Goal: Task Accomplishment & Management: Complete application form

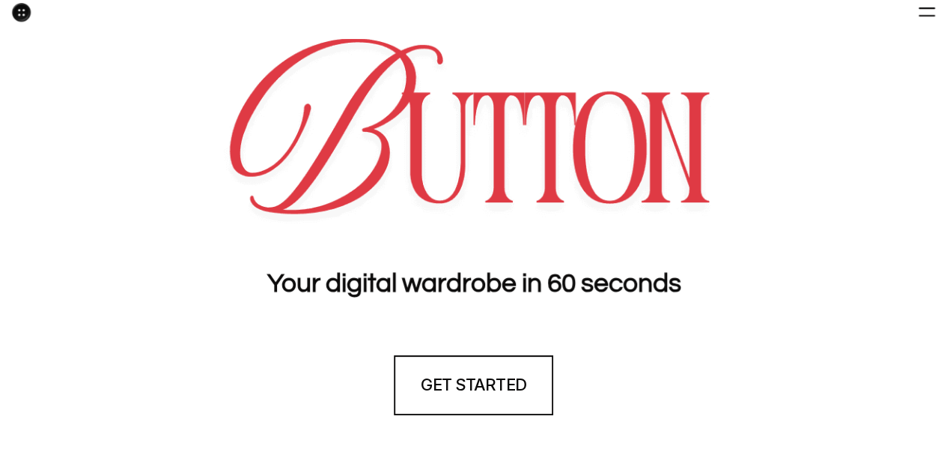
scroll to position [37, 0]
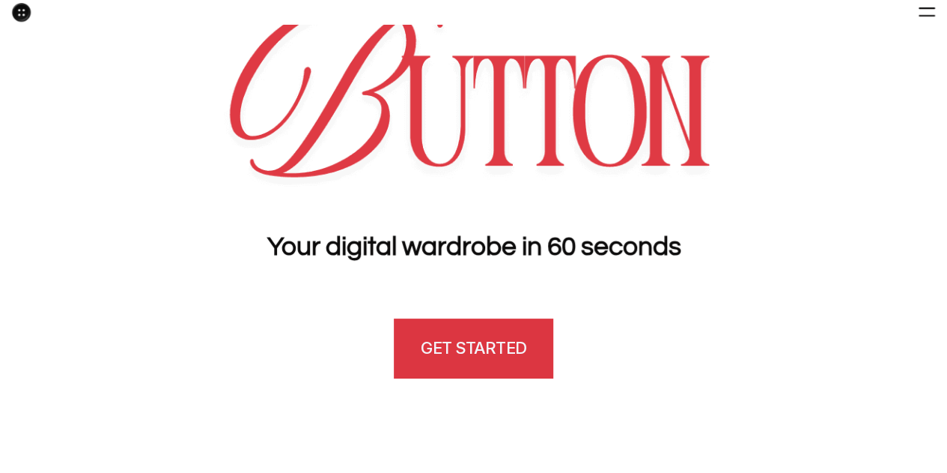
click at [509, 346] on h4 "GET STARTED" at bounding box center [473, 347] width 105 height 23
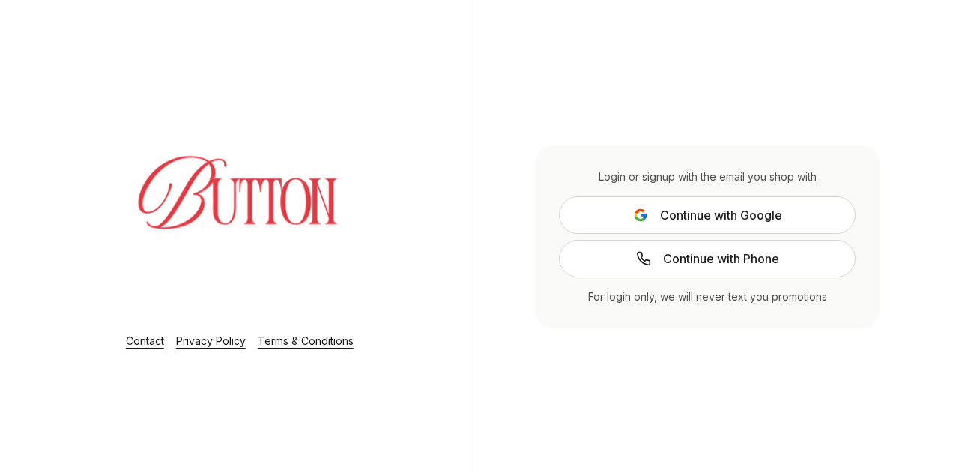
click at [629, 210] on button "Continue with Google" at bounding box center [707, 214] width 297 height 37
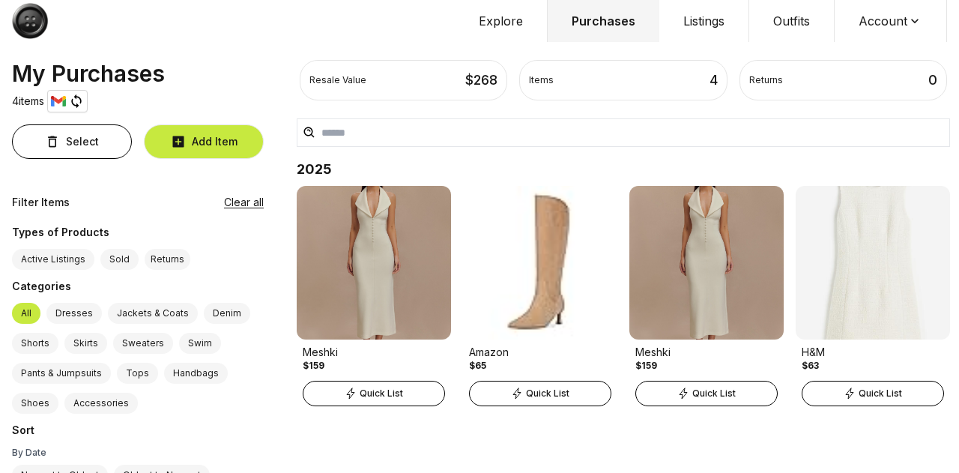
scroll to position [134, 0]
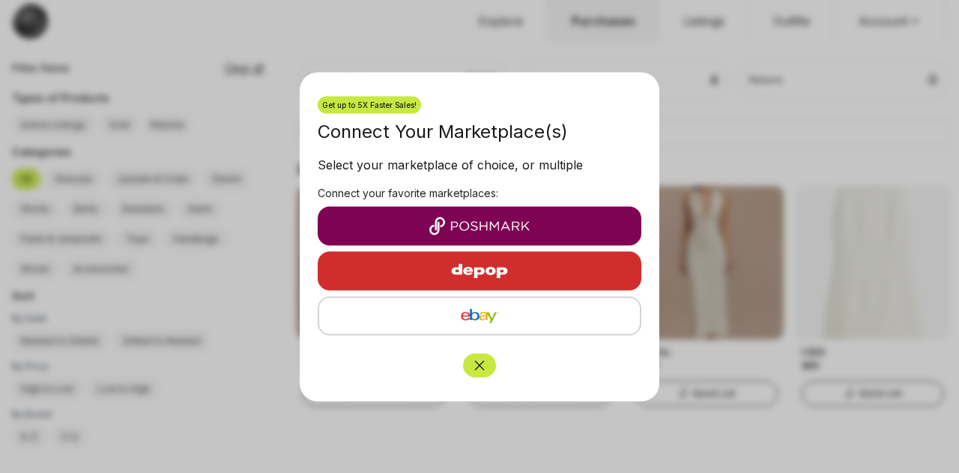
click at [476, 364] on icon "Close" at bounding box center [479, 364] width 15 height 15
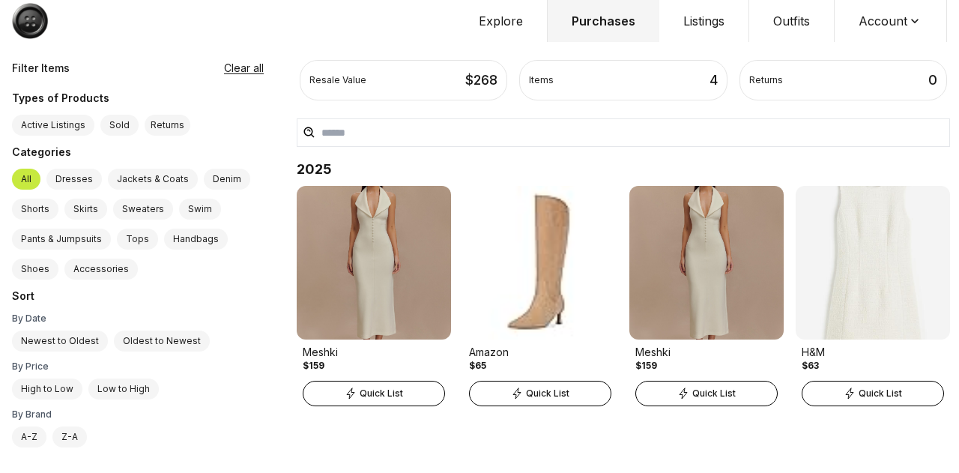
click at [488, 28] on button "Explore" at bounding box center [501, 21] width 93 height 42
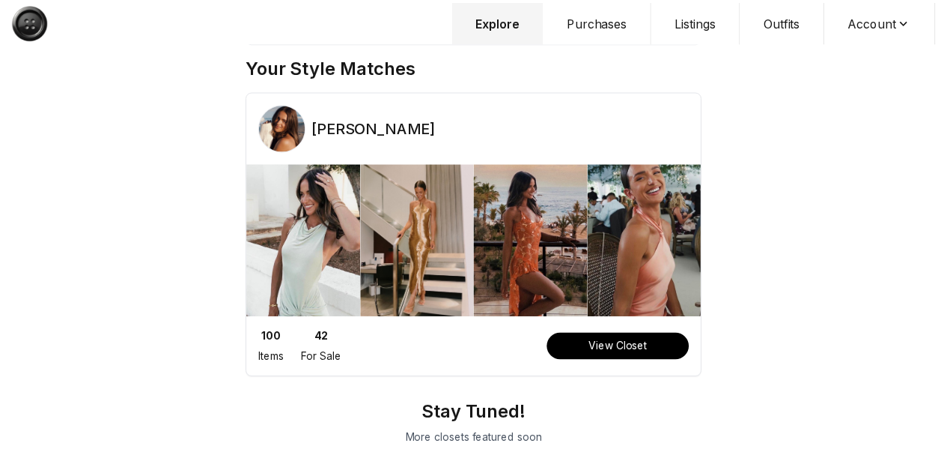
scroll to position [130, 0]
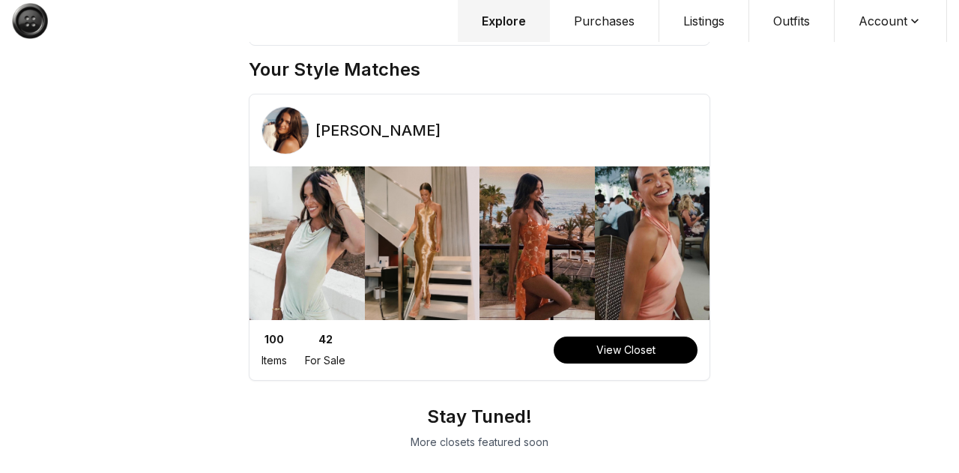
click at [706, 15] on button "Listings" at bounding box center [704, 21] width 90 height 42
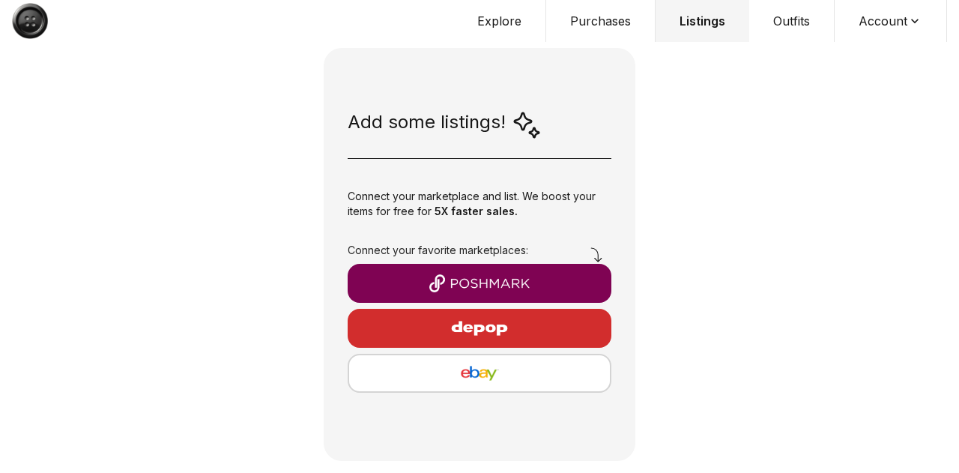
click at [800, 28] on button "Outfits" at bounding box center [791, 21] width 85 height 42
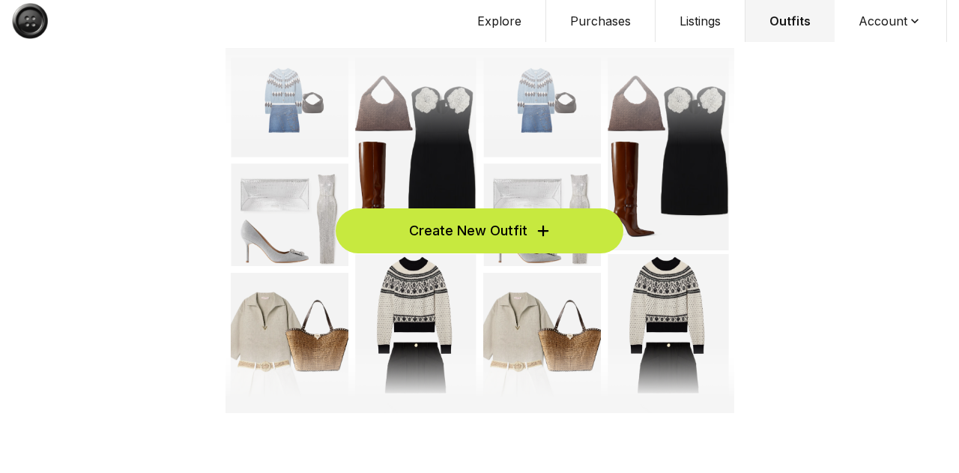
click at [891, 12] on button "Account" at bounding box center [890, 21] width 112 height 42
click at [876, 43] on span "Profile" at bounding box center [881, 49] width 132 height 27
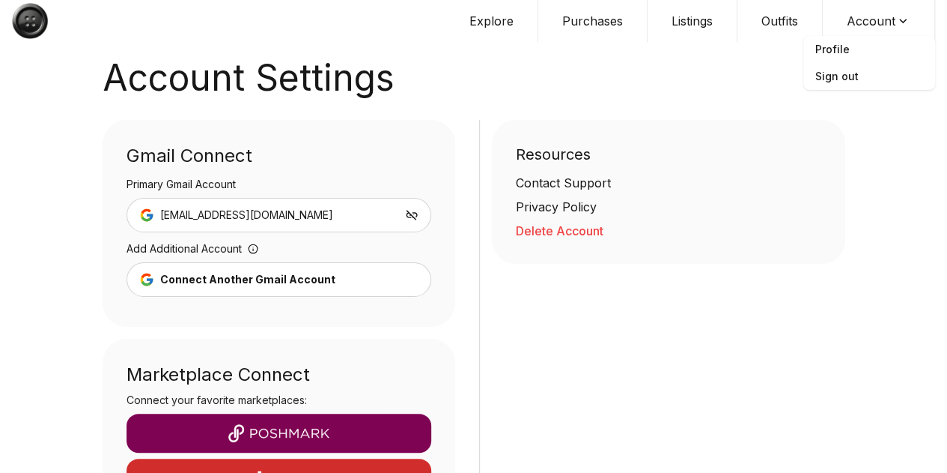
click at [580, 28] on button "Purchases" at bounding box center [593, 21] width 109 height 42
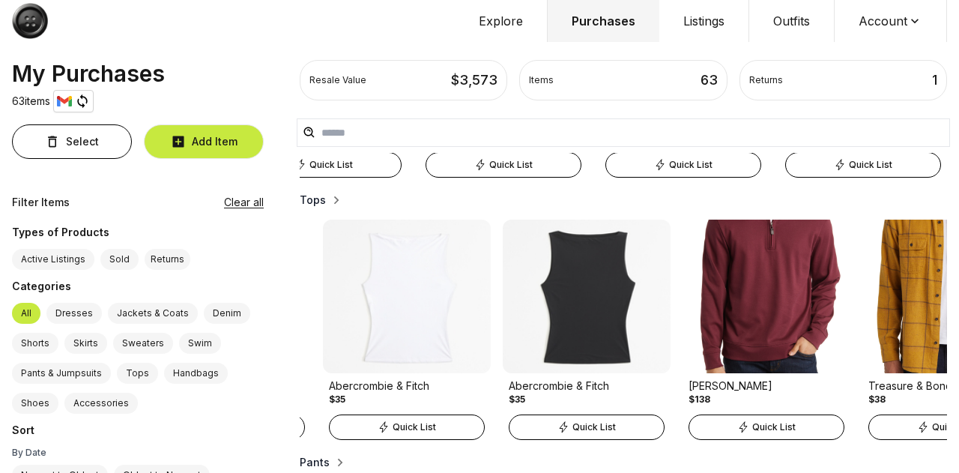
scroll to position [231, 0]
